Goal: Find specific page/section: Find specific page/section

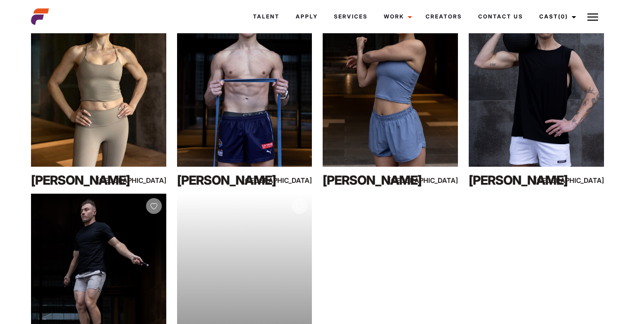
scroll to position [502, 0]
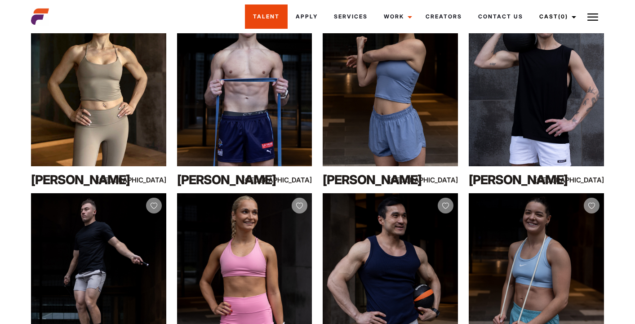
click at [269, 12] on link "Talent" at bounding box center [266, 16] width 43 height 24
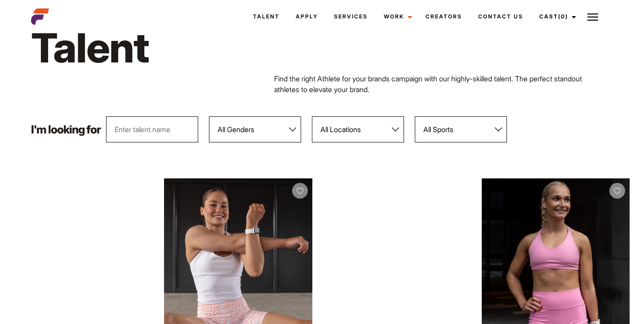
scroll to position [73, 0]
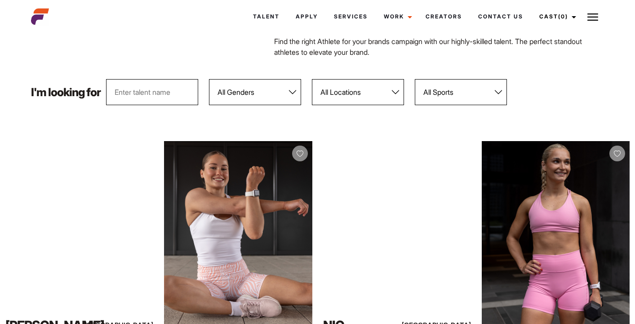
click at [276, 91] on select "All Genders [DEMOGRAPHIC_DATA] [DEMOGRAPHIC_DATA]" at bounding box center [255, 92] width 92 height 26
click at [448, 89] on select "All Sports 100 Meter Butterfly Acrobatics Aerial awareness Aerobics AFL Aflw Am…" at bounding box center [461, 92] width 92 height 26
